Goal: Transaction & Acquisition: Purchase product/service

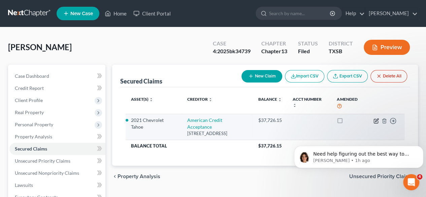
click at [375, 121] on icon "button" at bounding box center [376, 120] width 3 height 3
select select "42"
select select "3"
select select "2"
select select "0"
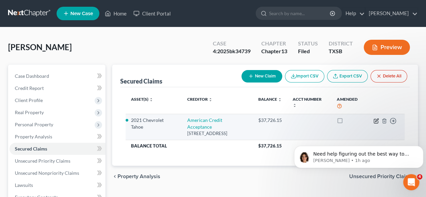
select select "0"
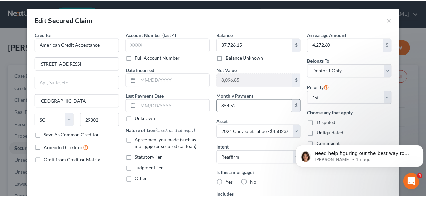
scroll to position [107, 0]
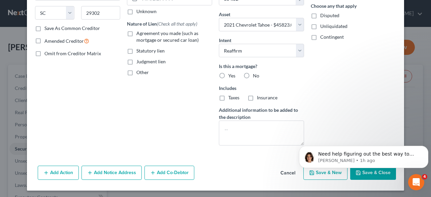
click at [284, 172] on button "Cancel" at bounding box center [288, 172] width 26 height 13
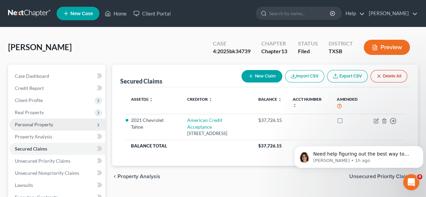
click at [37, 125] on span "Personal Property" at bounding box center [34, 125] width 38 height 6
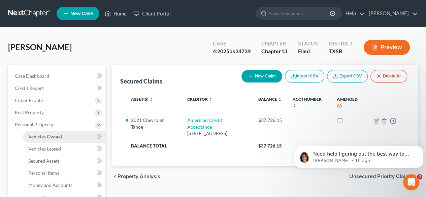
click at [42, 137] on span "Vehicles Owned" at bounding box center [45, 137] width 34 height 6
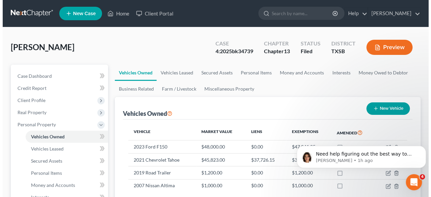
scroll to position [67, 0]
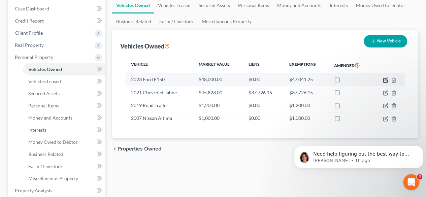
click at [383, 79] on icon "button" at bounding box center [385, 79] width 5 height 5
select select "0"
select select "3"
select select "2"
select select "4"
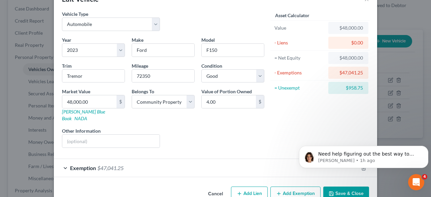
scroll to position [29, 0]
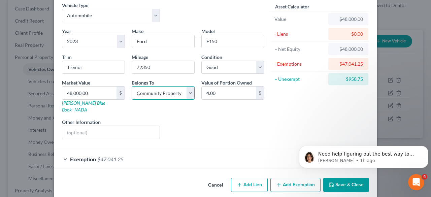
click at [179, 96] on select "Select Debtor 1 Only Debtor 2 Only Debtor 1 And Debtor 2 Only At Least One Of T…" at bounding box center [163, 92] width 63 height 13
click at [180, 96] on select "Select Debtor 1 Only Debtor 2 Only Debtor 1 And Debtor 2 Only At Least One Of T…" at bounding box center [163, 92] width 63 height 13
click at [280, 180] on button "Add Exemption" at bounding box center [295, 185] width 50 height 14
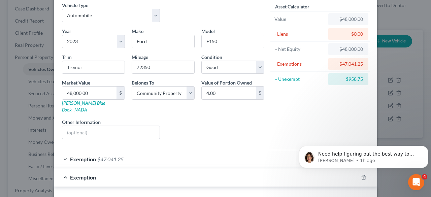
scroll to position [130, 0]
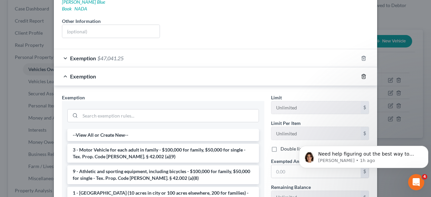
click at [364, 76] on line "button" at bounding box center [364, 76] width 0 height 1
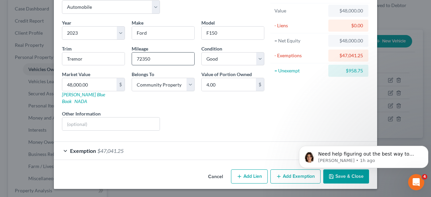
scroll to position [29, 0]
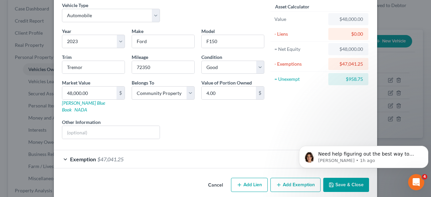
click at [62, 152] on div "Exemption $47,041.25" at bounding box center [206, 159] width 304 height 18
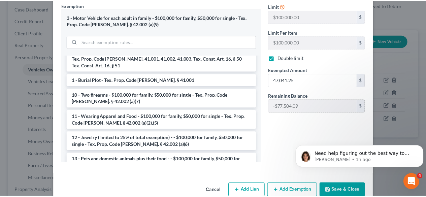
scroll to position [210, 0]
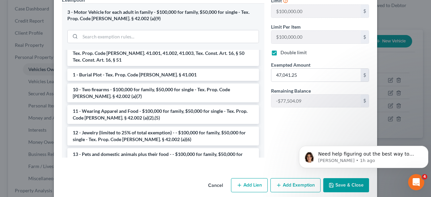
click at [341, 180] on button "Save & Close" at bounding box center [346, 185] width 46 height 14
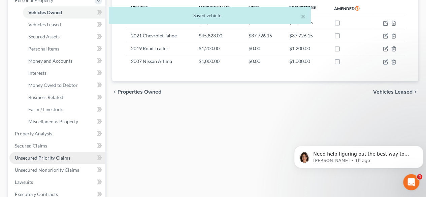
scroll to position [135, 0]
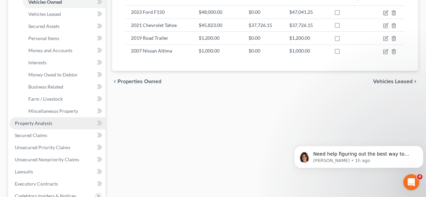
click at [53, 121] on link "Property Analysis" at bounding box center [57, 123] width 96 height 12
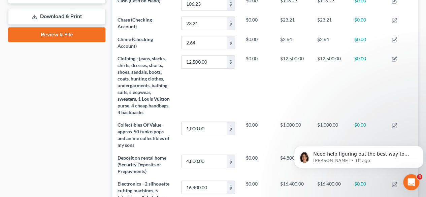
scroll to position [168, 0]
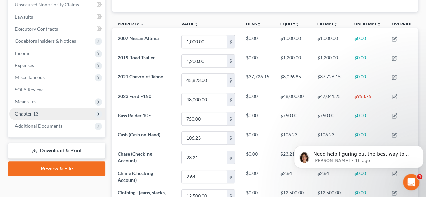
click at [36, 117] on span "Chapter 13" at bounding box center [57, 114] width 96 height 12
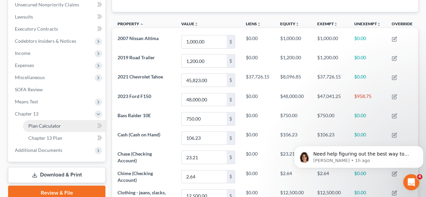
click at [39, 124] on span "Plan Calculator" at bounding box center [44, 126] width 33 height 6
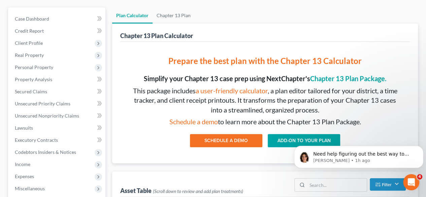
scroll to position [67, 0]
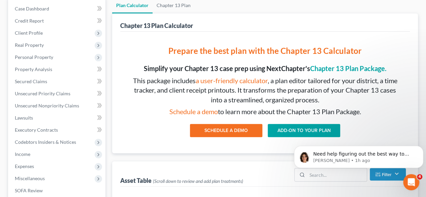
click at [295, 134] on body "Need help figuring out the best way to enter your client's income? Here's a qui…" at bounding box center [358, 155] width 129 height 42
click at [298, 130] on link "ADD-ON TO YOUR PLAN" at bounding box center [304, 130] width 72 height 13
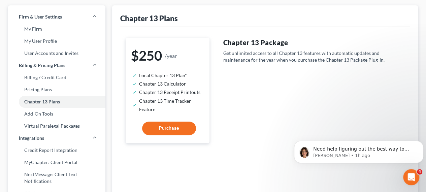
scroll to position [67, 0]
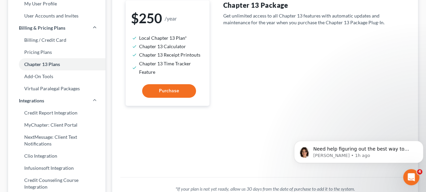
click at [169, 94] on button "Purchase" at bounding box center [169, 90] width 54 height 13
select select "78"
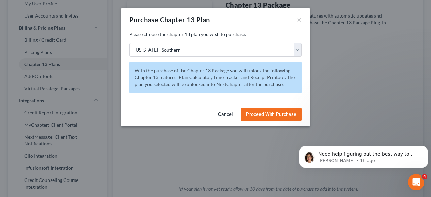
click at [253, 113] on span "Proceed With Purchase" at bounding box center [271, 114] width 50 height 6
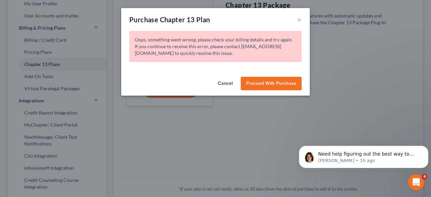
click at [229, 83] on button "Cancel" at bounding box center [226, 83] width 26 height 13
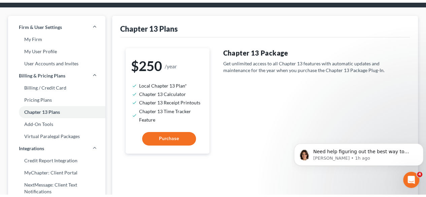
scroll to position [0, 0]
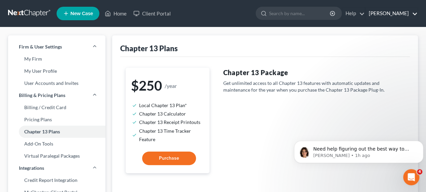
click at [394, 14] on link "[PERSON_NAME]" at bounding box center [391, 13] width 52 height 12
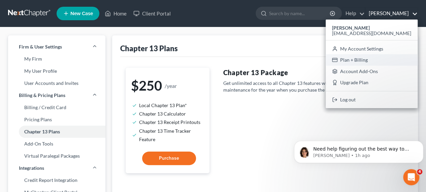
click at [392, 58] on link "Plan + Billing" at bounding box center [372, 59] width 92 height 11
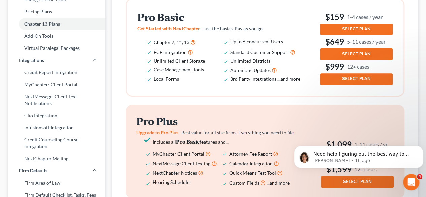
scroll to position [99, 0]
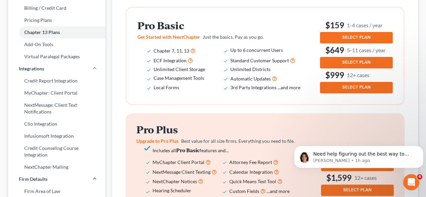
click at [346, 36] on span "SELECT PLAN" at bounding box center [356, 37] width 28 height 5
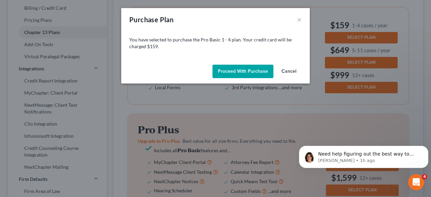
click at [288, 73] on button "Cancel" at bounding box center [289, 71] width 26 height 13
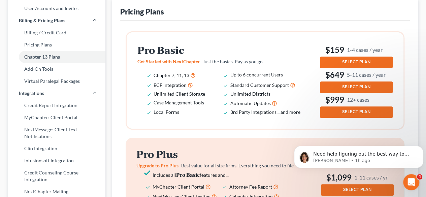
scroll to position [0, 0]
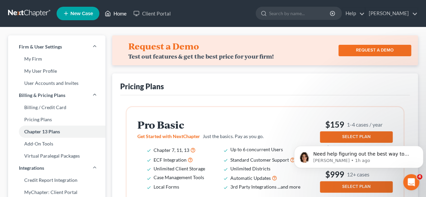
click at [125, 14] on link "Home" at bounding box center [115, 13] width 29 height 12
